Goal: Check status: Check status

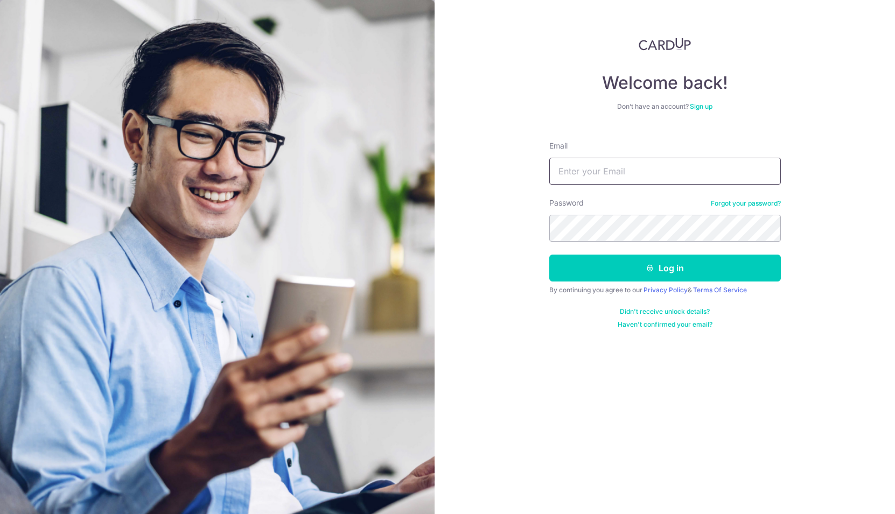
click at [614, 170] on input "Email" at bounding box center [665, 171] width 232 height 27
type input "[EMAIL_ADDRESS][DOMAIN_NAME]"
click at [549, 255] on button "Log in" at bounding box center [665, 268] width 232 height 27
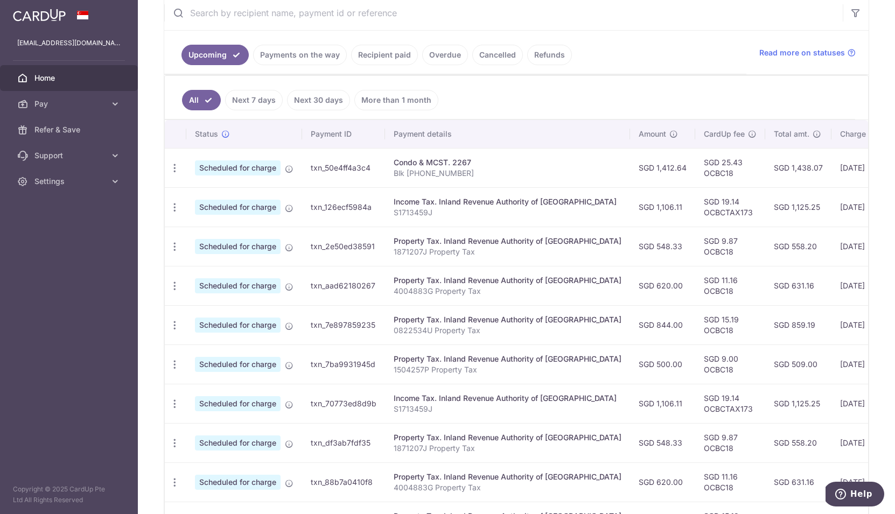
scroll to position [215, 0]
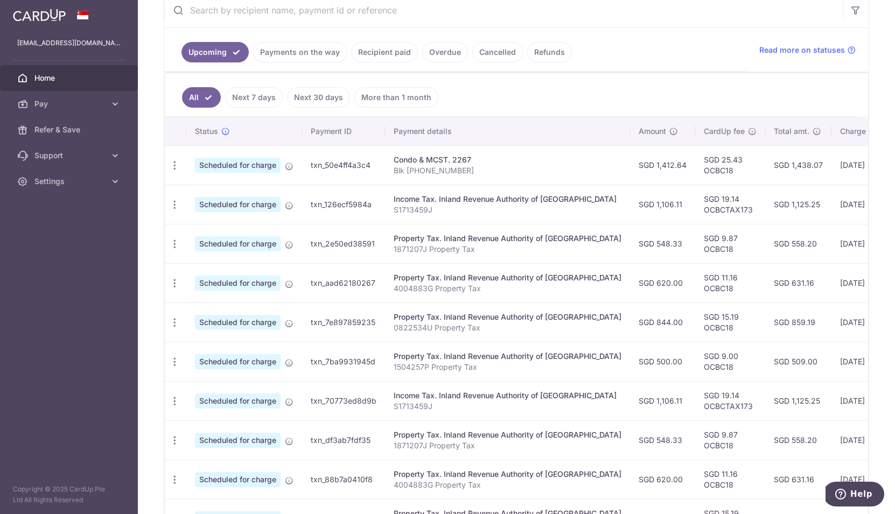
click at [301, 57] on link "Payments on the way" at bounding box center [300, 52] width 94 height 20
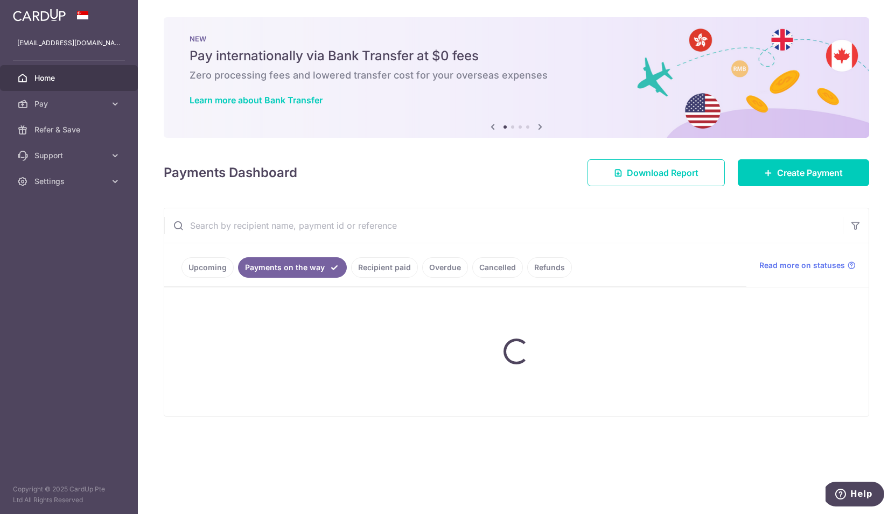
scroll to position [0, 0]
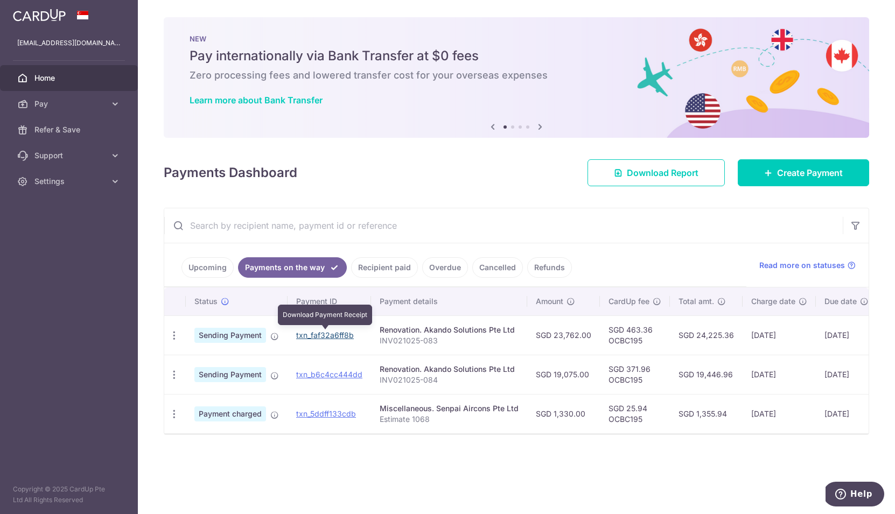
click at [327, 334] on link "txn_faf32a6ff8b" at bounding box center [325, 335] width 58 height 9
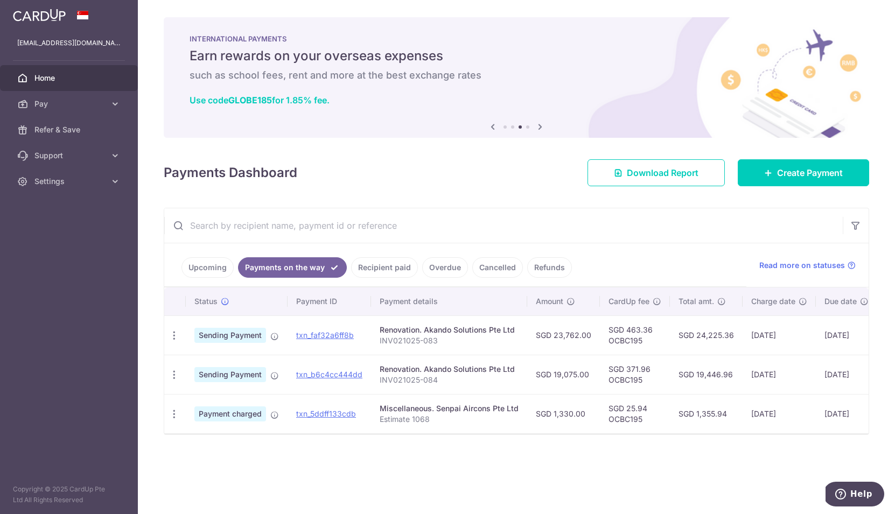
click at [545, 167] on div "Payments Dashboard Download Report Create Payment" at bounding box center [516, 170] width 705 height 31
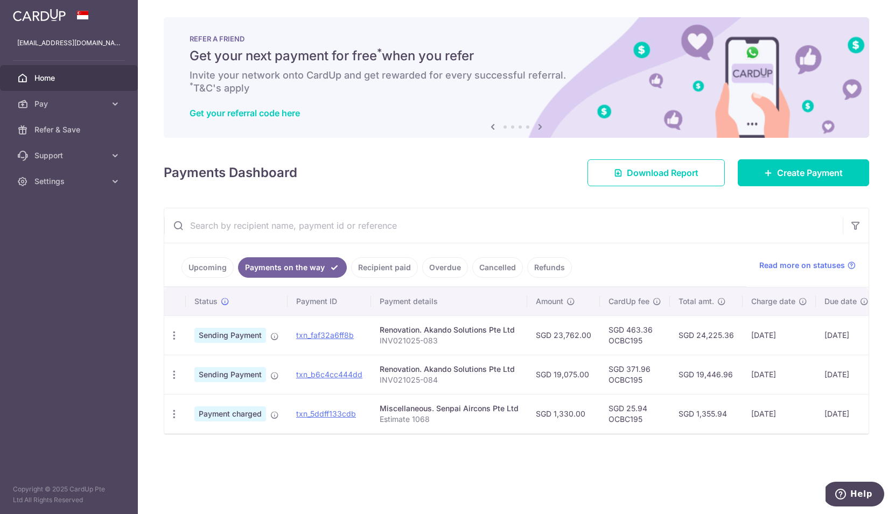
click at [373, 268] on link "Recipient paid" at bounding box center [384, 267] width 67 height 20
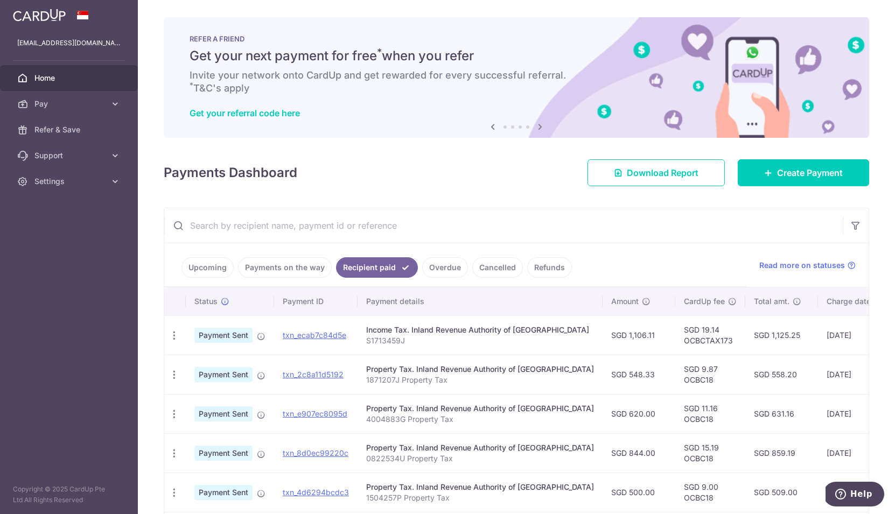
click at [209, 273] on link "Upcoming" at bounding box center [207, 267] width 52 height 20
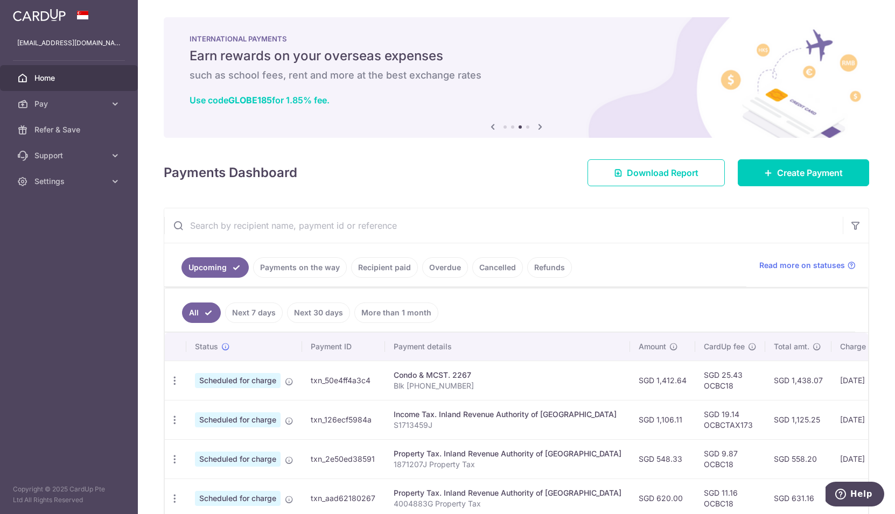
click at [399, 274] on link "Recipient paid" at bounding box center [384, 267] width 67 height 20
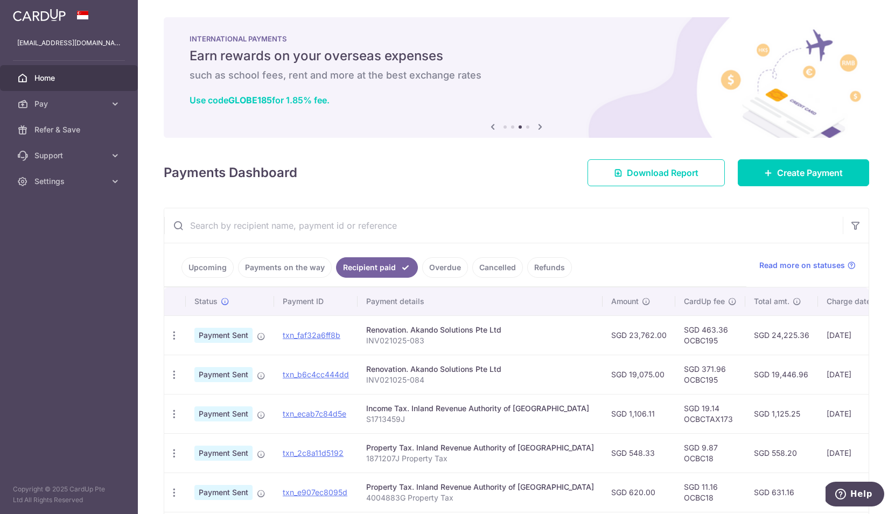
click at [281, 270] on link "Payments on the way" at bounding box center [285, 267] width 94 height 20
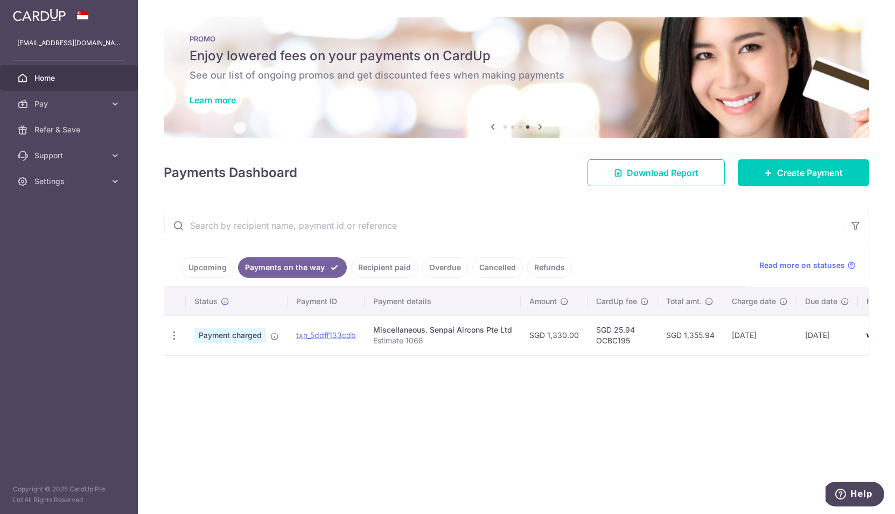
click at [384, 271] on link "Recipient paid" at bounding box center [384, 267] width 67 height 20
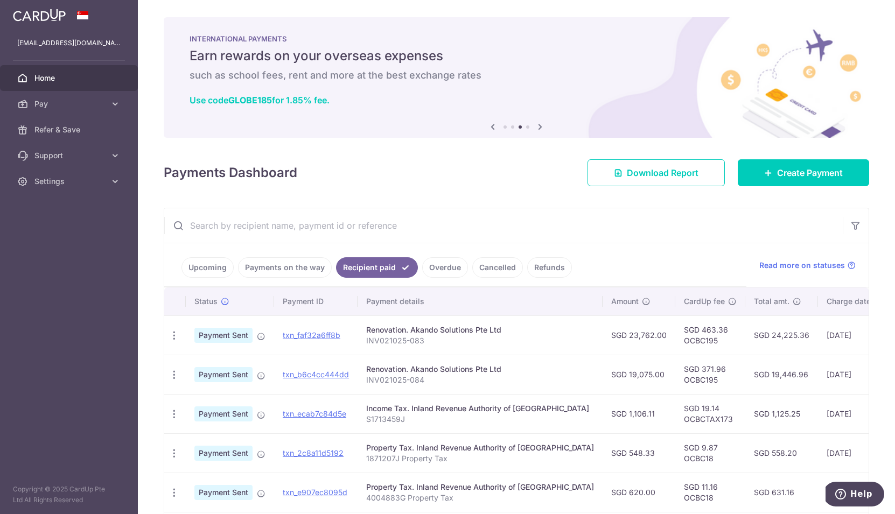
click at [286, 272] on link "Payments on the way" at bounding box center [285, 267] width 94 height 20
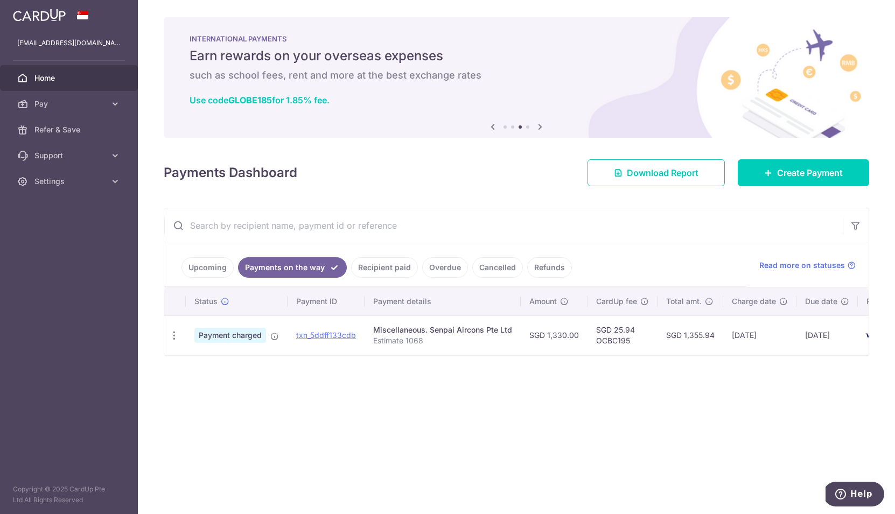
click at [378, 272] on link "Recipient paid" at bounding box center [384, 267] width 67 height 20
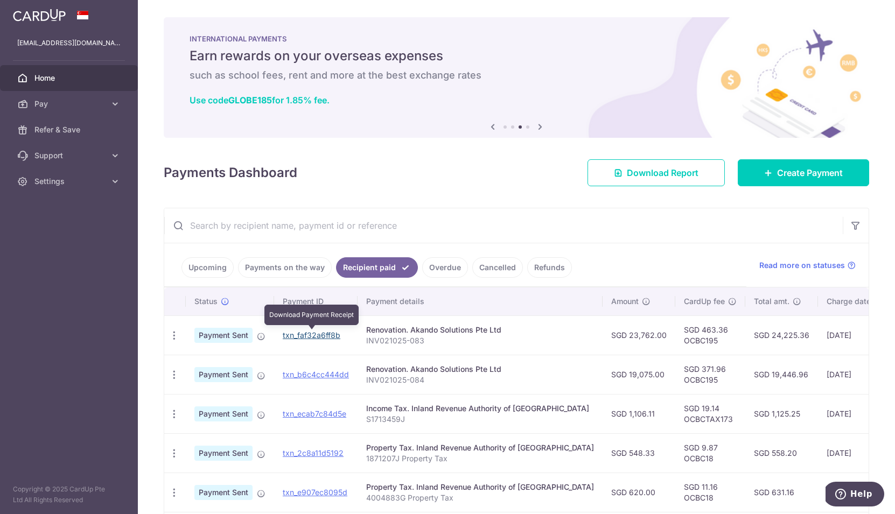
click at [330, 338] on link "txn_faf32a6ff8b" at bounding box center [312, 335] width 58 height 9
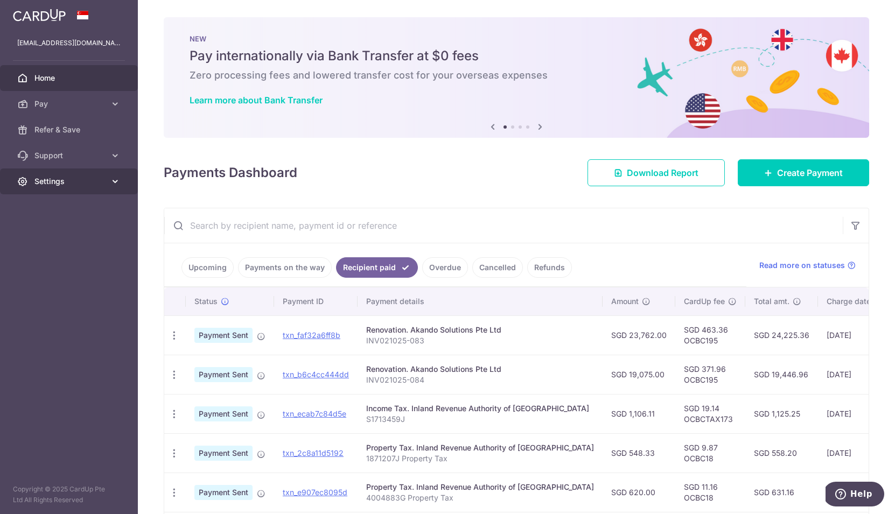
click at [54, 184] on span "Settings" at bounding box center [69, 181] width 71 height 11
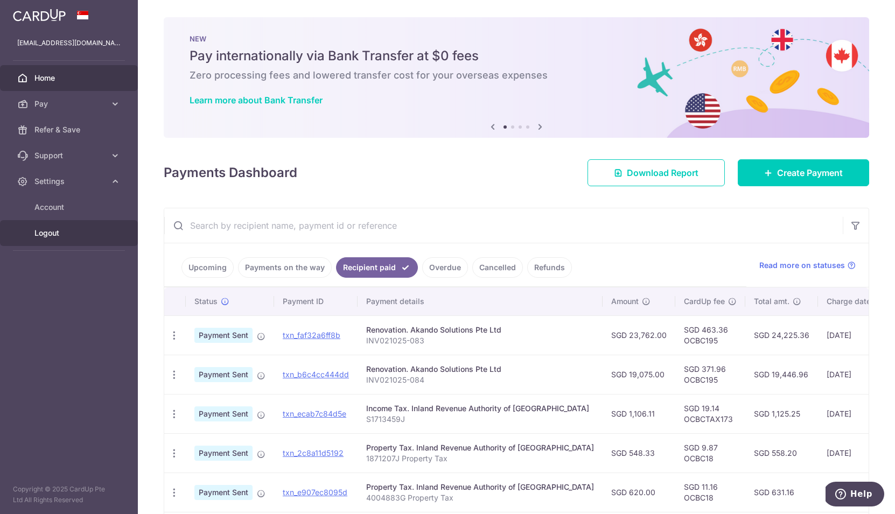
click at [48, 231] on span "Logout" at bounding box center [69, 233] width 71 height 11
